Goal: Complete application form

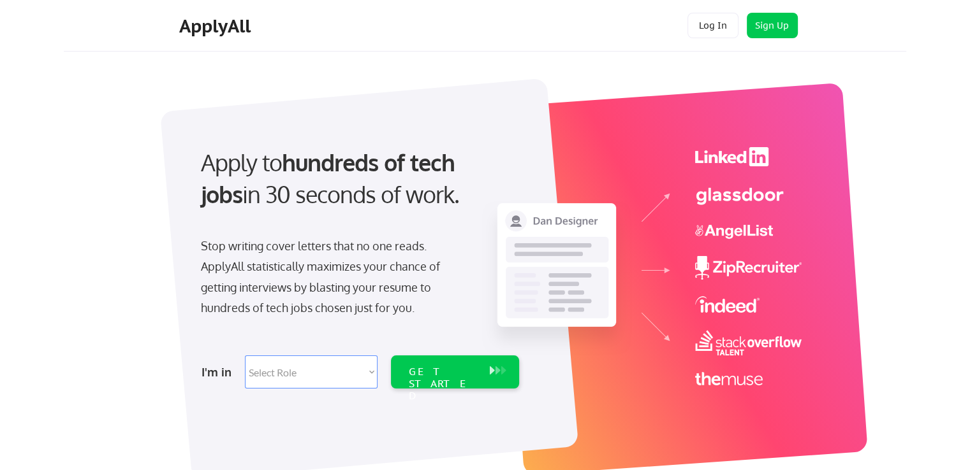
scroll to position [64, 0]
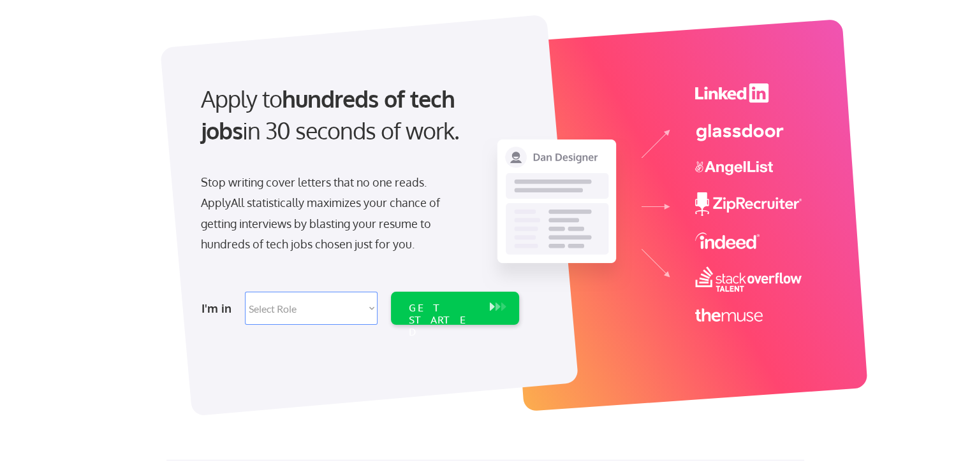
click at [302, 305] on select "Select Role Software Engineering Product Management Customer Success Sales UI/U…" at bounding box center [311, 308] width 133 height 33
click at [160, 241] on div "Apply to hundreds of tech jobs in 30 seconds of work. Stop writing cover letter…" at bounding box center [494, 208] width 824 height 422
click at [349, 310] on select "Select Role Software Engineering Product Management Customer Success Sales UI/U…" at bounding box center [311, 308] width 133 height 33
select select ""it_security""
click at [245, 292] on select "Select Role Software Engineering Product Management Customer Success Sales UI/U…" at bounding box center [311, 308] width 133 height 33
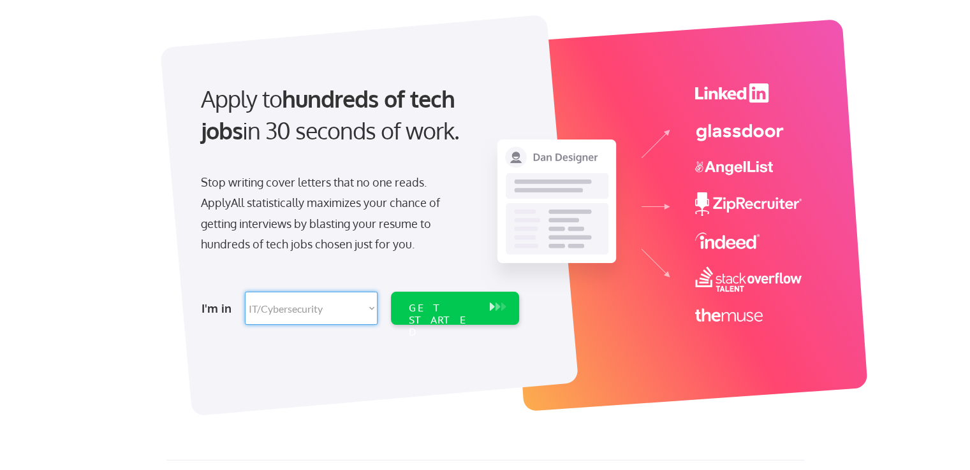
select select ""it_security""
click at [428, 307] on div "GET STARTED" at bounding box center [443, 320] width 68 height 37
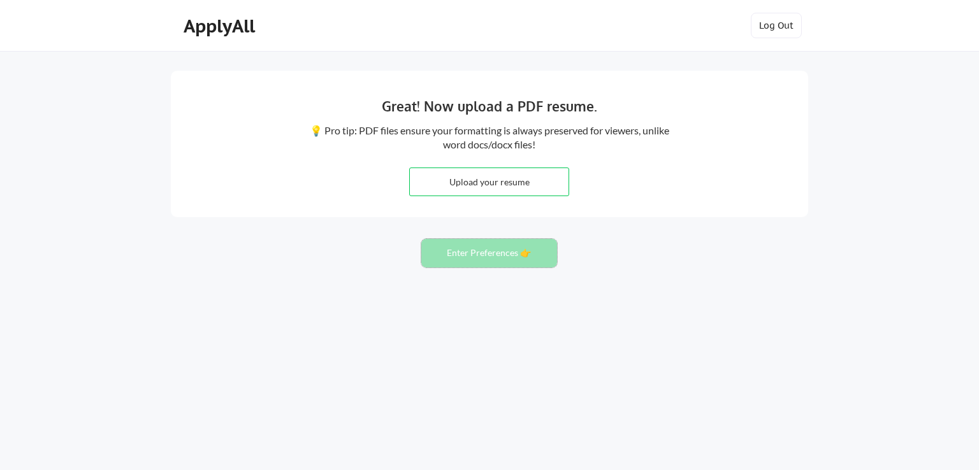
click at [502, 251] on button "Enter Preferences 👉" at bounding box center [489, 253] width 136 height 29
click at [474, 179] on input "file" at bounding box center [489, 181] width 159 height 27
type input "C:\fakepath\Suresh Gururajan.pdf"
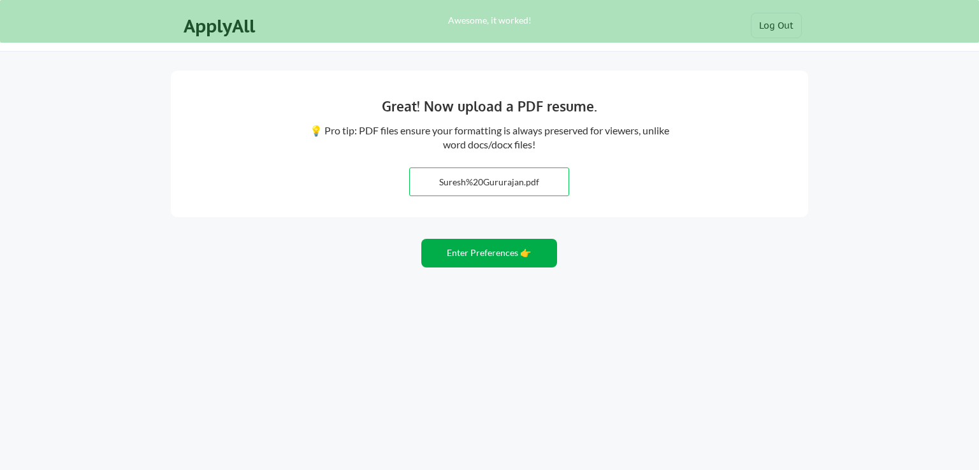
click at [483, 258] on button "Enter Preferences 👉" at bounding box center [489, 253] width 136 height 29
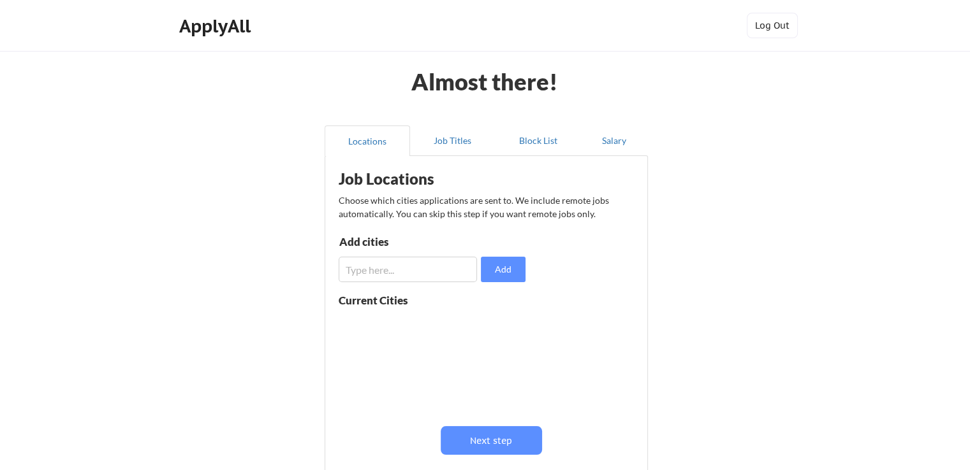
click at [408, 276] on input "input" at bounding box center [407, 269] width 138 height 25
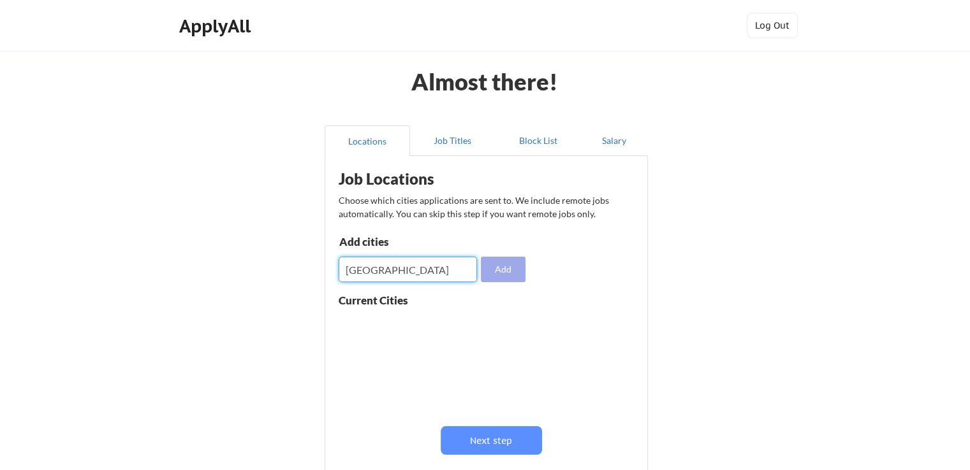
type input "bangalore"
click at [492, 268] on button "Add" at bounding box center [503, 269] width 45 height 25
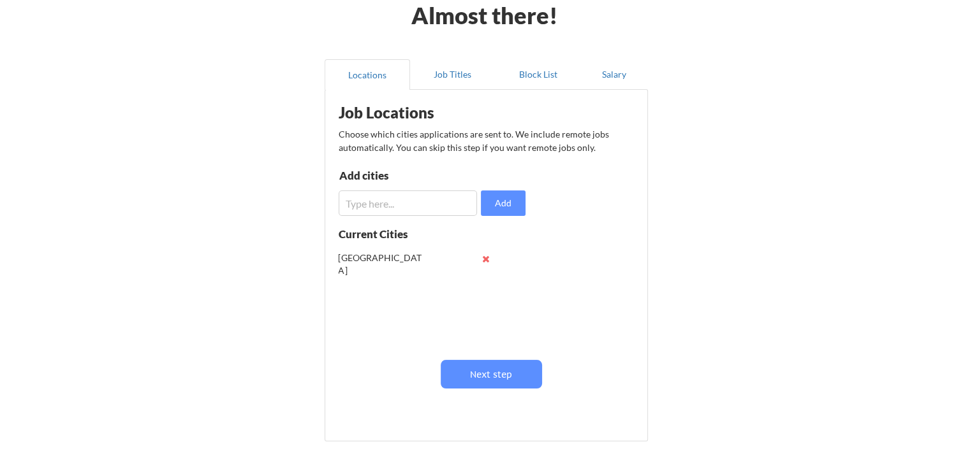
scroll to position [127, 0]
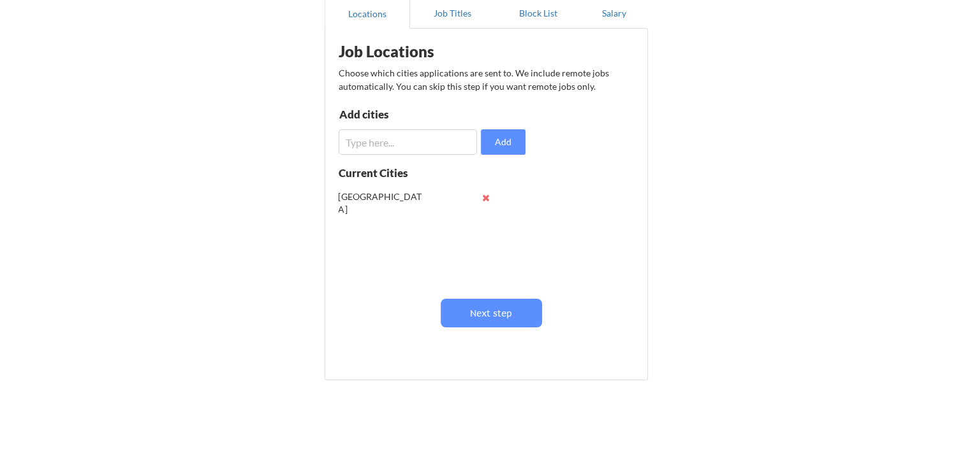
click at [377, 140] on input "input" at bounding box center [407, 141] width 138 height 25
type input "bengaluru"
click at [504, 138] on button "Add" at bounding box center [503, 141] width 45 height 25
click at [518, 314] on button "Next step" at bounding box center [490, 313] width 101 height 29
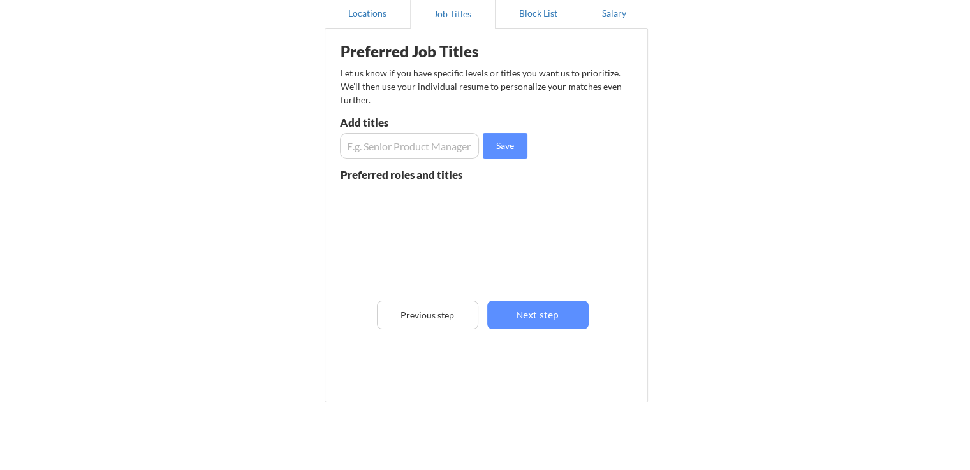
click at [407, 143] on input "input" at bounding box center [409, 145] width 139 height 25
type input "Vice President"
click at [513, 143] on button "Save" at bounding box center [505, 145] width 45 height 25
click at [389, 154] on input "input" at bounding box center [409, 145] width 139 height 25
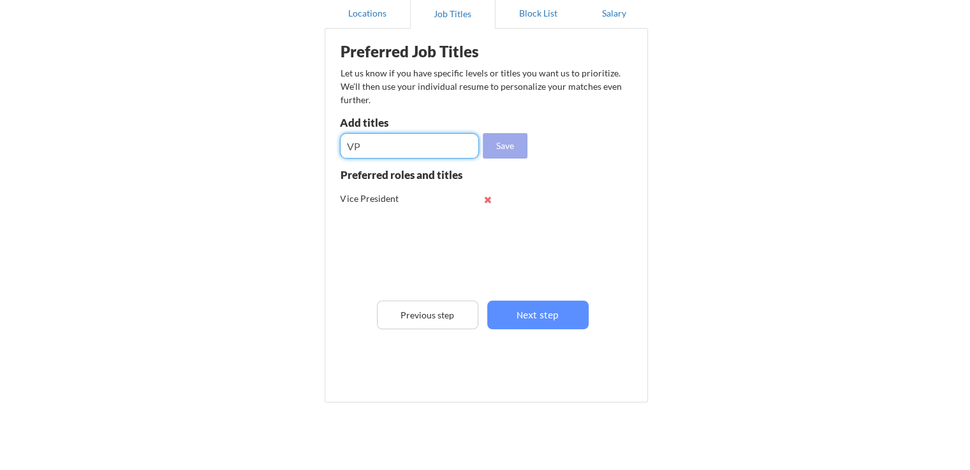
type input "VP"
click at [487, 139] on button "Save" at bounding box center [505, 145] width 45 height 25
click at [425, 145] on input "input" at bounding box center [409, 145] width 139 height 25
type input "Senior Manager"
click at [503, 136] on button "Save" at bounding box center [505, 145] width 45 height 25
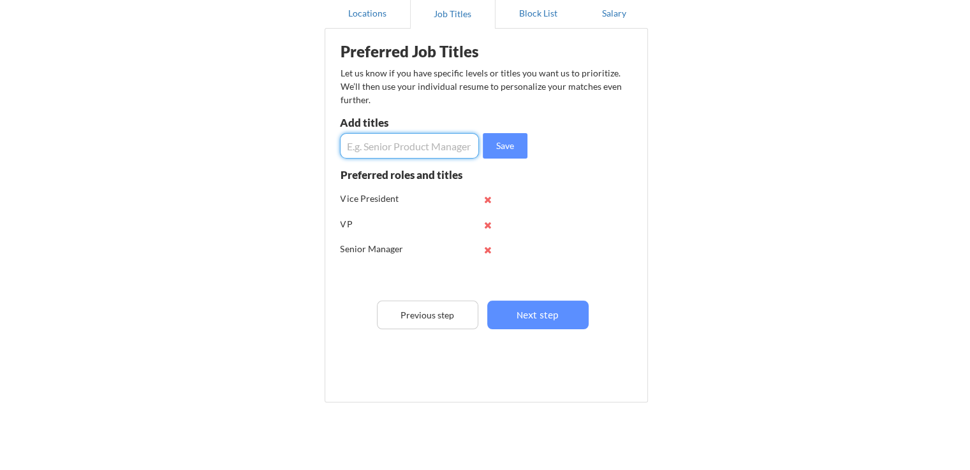
click at [428, 148] on input "input" at bounding box center [409, 145] width 139 height 25
type input "Senior Lead"
click at [505, 141] on button "Save" at bounding box center [505, 145] width 45 height 25
click at [415, 145] on input "input" at bounding box center [409, 145] width 139 height 25
type input "S"
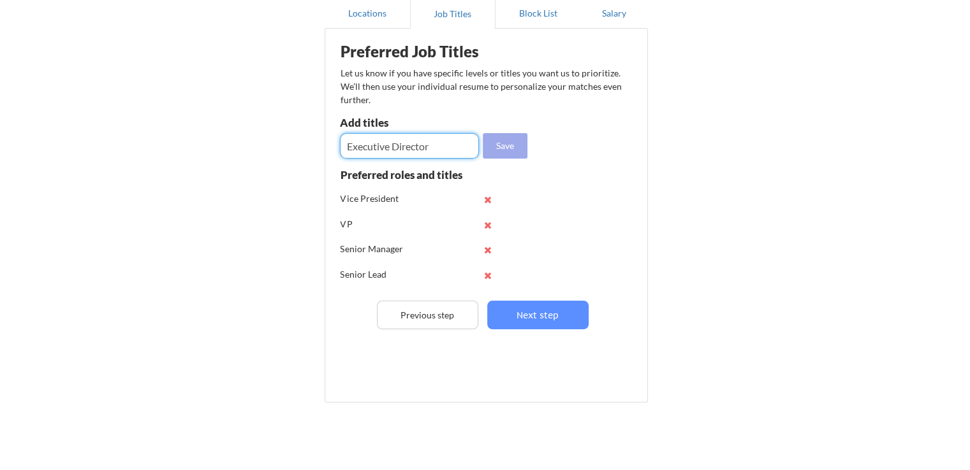
type input "Executive Director"
click at [498, 137] on button "Save" at bounding box center [505, 145] width 45 height 25
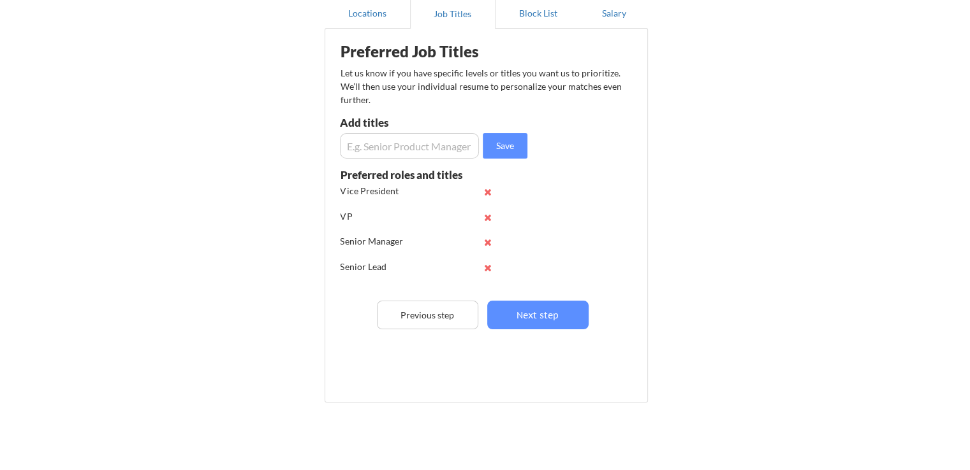
scroll to position [0, 0]
click at [375, 143] on input "input" at bounding box center [409, 145] width 139 height 25
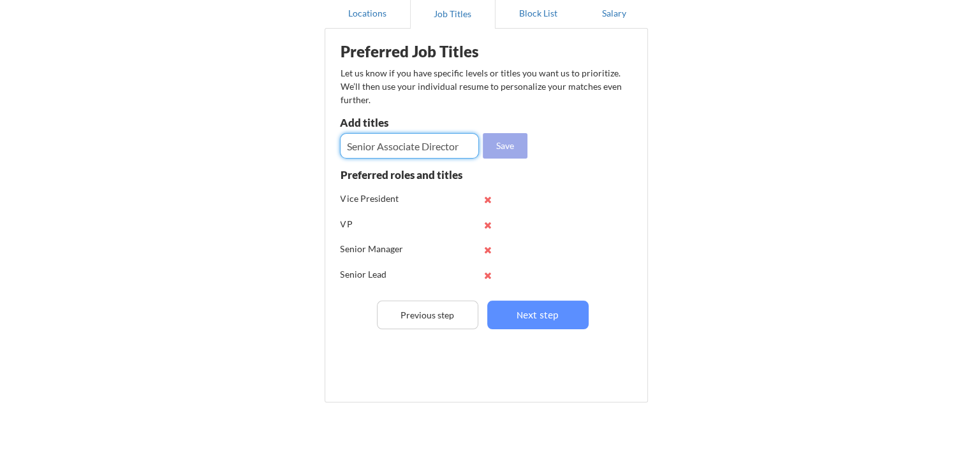
type input "Senior Associate Director"
click at [498, 151] on button "Save" at bounding box center [505, 145] width 45 height 25
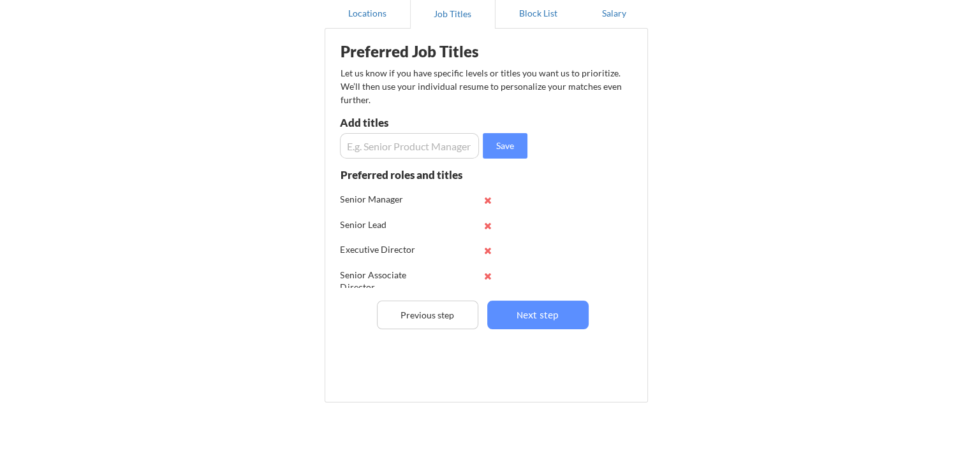
scroll to position [84, 0]
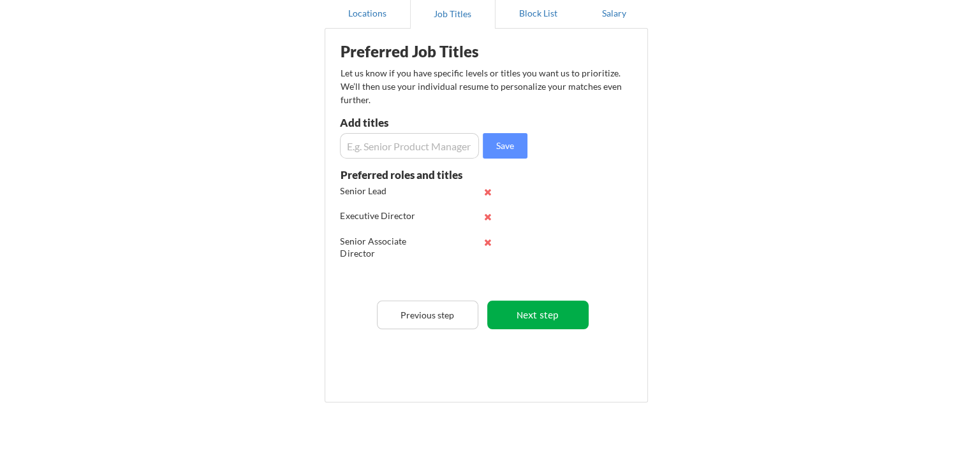
click at [528, 312] on button "Next step" at bounding box center [537, 315] width 101 height 29
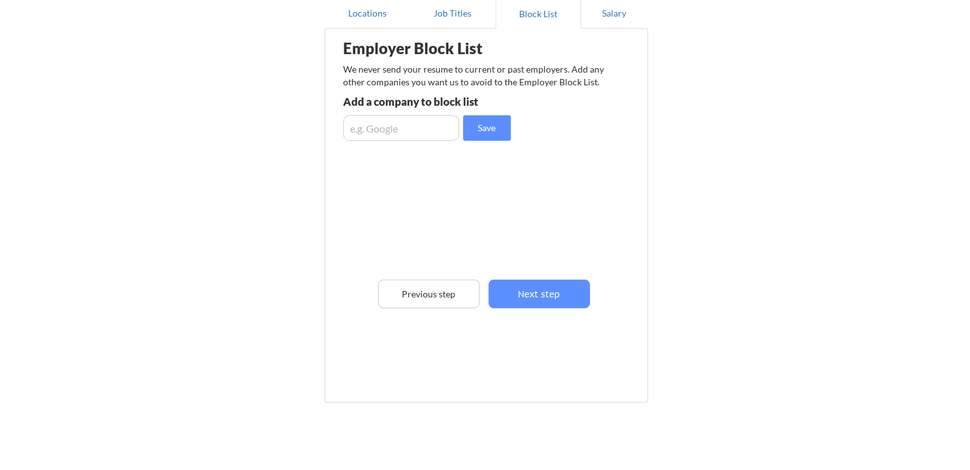
click at [400, 125] on input "input" at bounding box center [401, 127] width 116 height 25
type input "Wells Fargo"
click at [489, 124] on button "Save" at bounding box center [487, 127] width 48 height 25
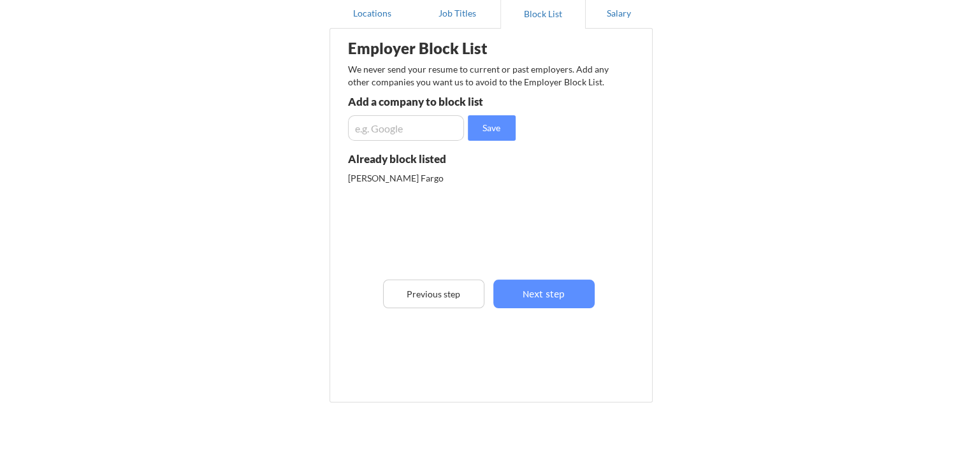
scroll to position [0, 0]
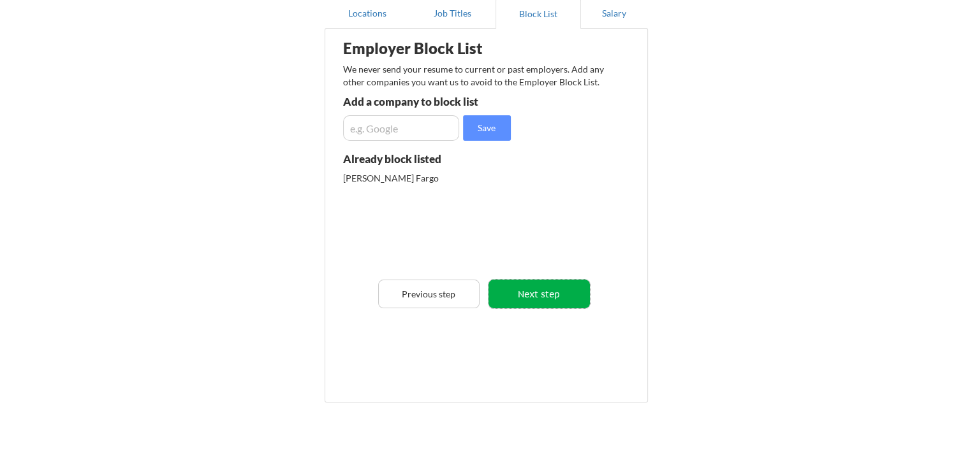
click at [537, 293] on button "Next step" at bounding box center [538, 294] width 101 height 29
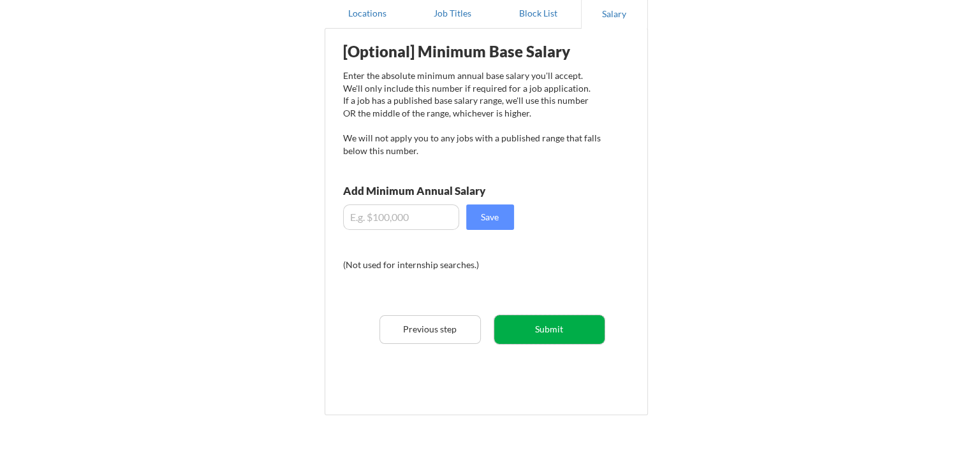
click at [562, 326] on button "Submit" at bounding box center [549, 330] width 110 height 29
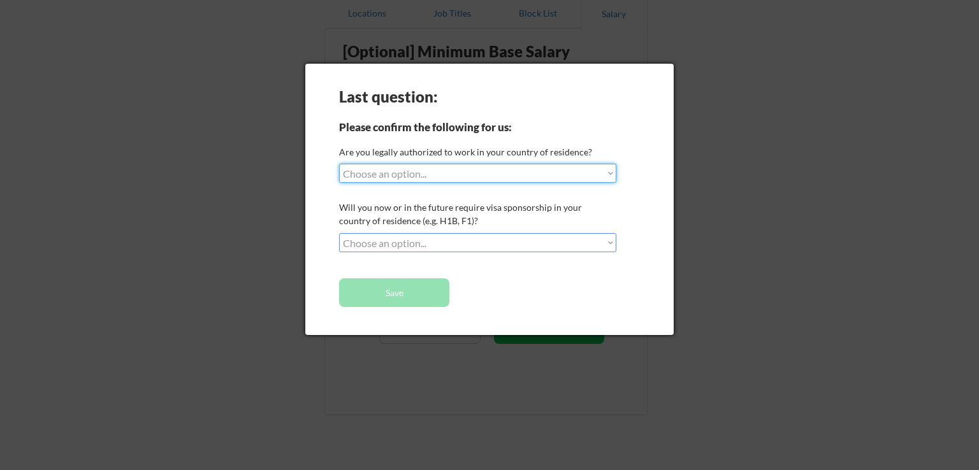
click at [479, 180] on select "Choose an option... Yes, I am a US Citizen Yes, I am a Canadian Citizen Yes, I …" at bounding box center [477, 173] width 277 height 19
select select ""yes__i_am_an_other_permanent_resident""
click at [339, 164] on select "Choose an option... Yes, I am a US Citizen Yes, I am a Canadian Citizen Yes, I …" at bounding box center [477, 173] width 277 height 19
click at [454, 260] on div "Last question: Please confirm the following for us: Are you legally authorized …" at bounding box center [489, 200] width 368 height 272
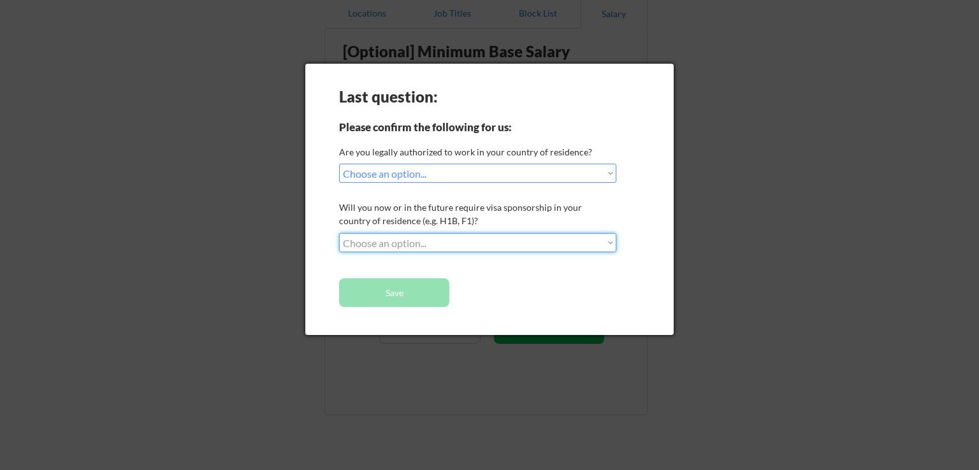
click at [451, 235] on select "Choose an option... No, I will not need sponsorship Yes, I will need sponsorship" at bounding box center [477, 242] width 277 height 19
select select ""no__i_will_not_need_sponsorship""
click at [339, 233] on select "Choose an option... No, I will not need sponsorship Yes, I will need sponsorship" at bounding box center [477, 242] width 277 height 19
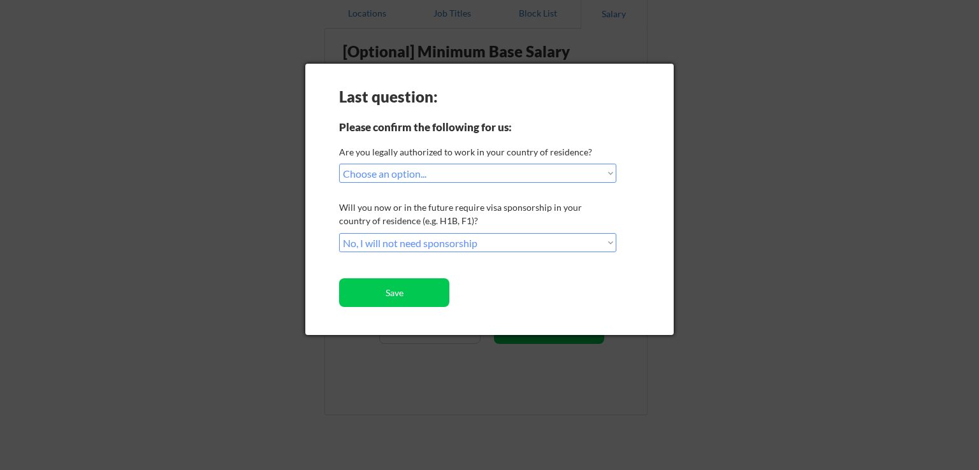
click at [477, 268] on div "Last question: Please confirm the following for us: Are you legally authorized …" at bounding box center [489, 200] width 368 height 272
click at [422, 279] on button "Save" at bounding box center [394, 293] width 110 height 29
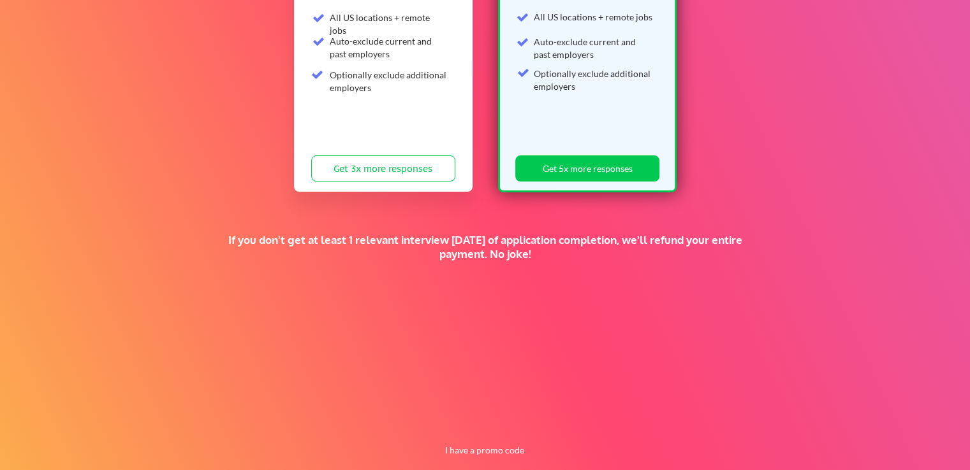
scroll to position [277, 0]
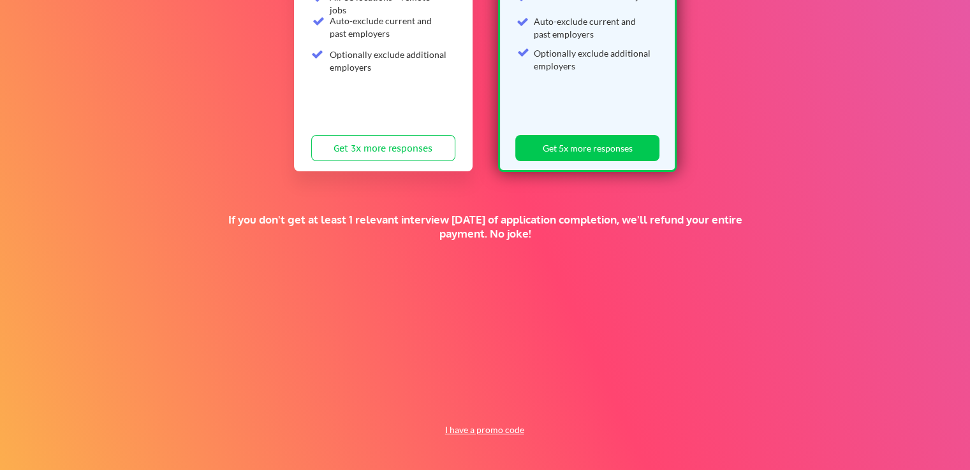
click at [480, 429] on button "I have a promo code" at bounding box center [484, 430] width 94 height 15
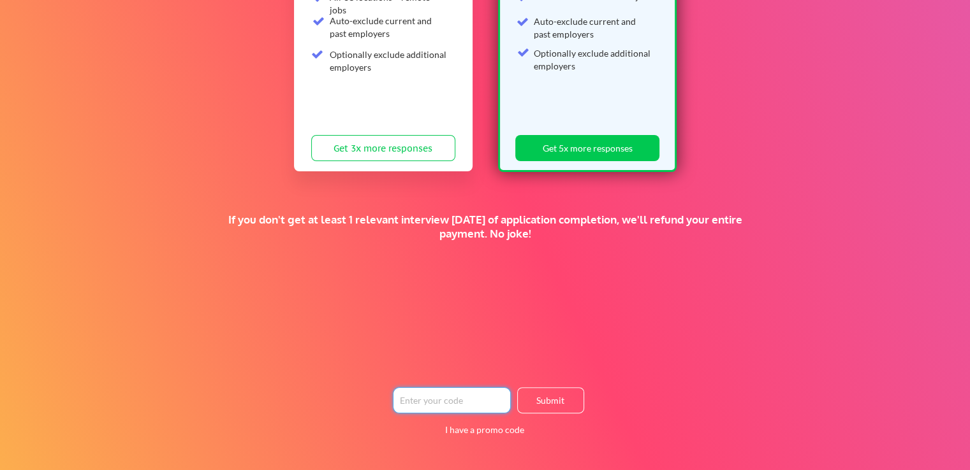
click at [462, 395] on input "input" at bounding box center [452, 401] width 118 height 26
type input "TIMEISMONEY"
click at [524, 403] on button "Submit" at bounding box center [550, 401] width 67 height 26
click at [563, 406] on button "Submit" at bounding box center [550, 401] width 67 height 26
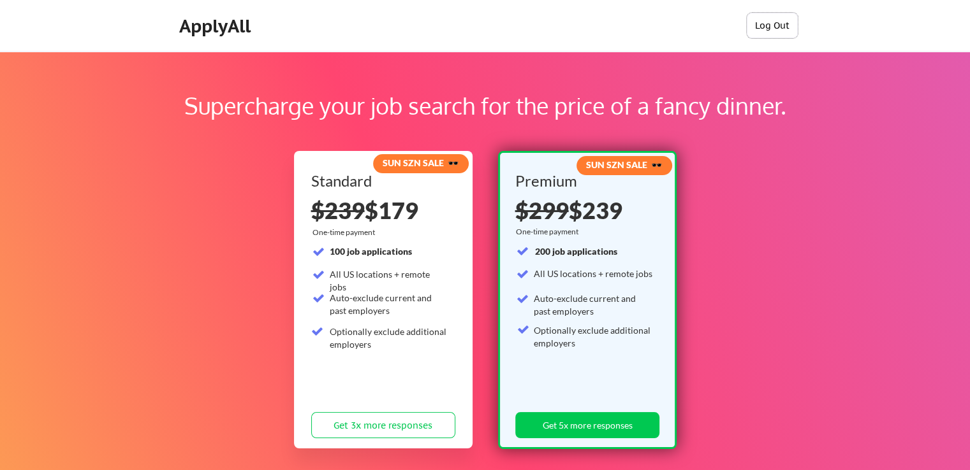
click at [784, 24] on button "Log Out" at bounding box center [771, 25] width 51 height 25
